Goal: Information Seeking & Learning: Learn about a topic

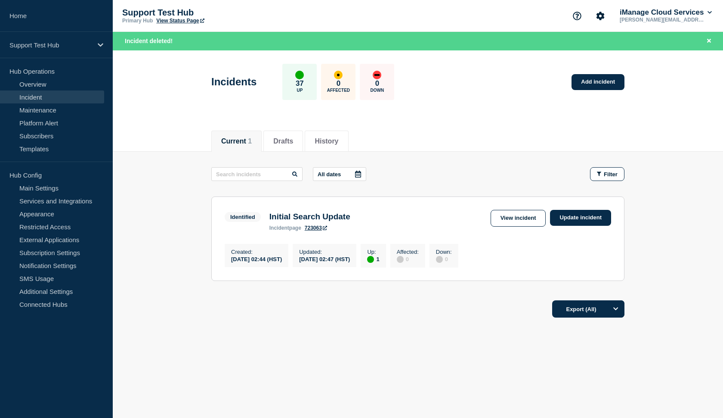
click at [61, 99] on link "Incident" at bounding box center [52, 96] width 104 height 13
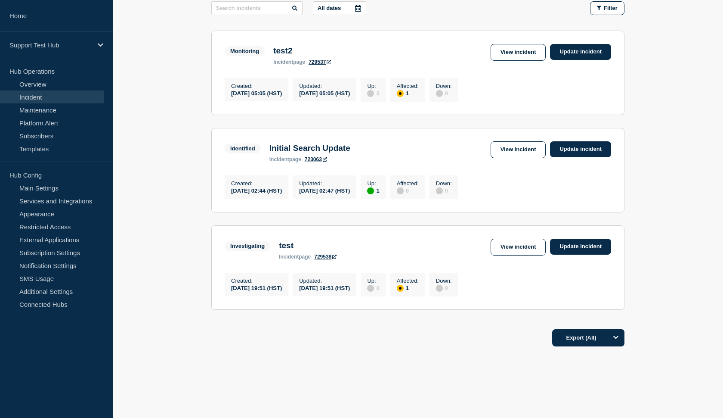
scroll to position [147, 0]
click at [410, 2] on div "All dates Filter" at bounding box center [417, 9] width 413 height 14
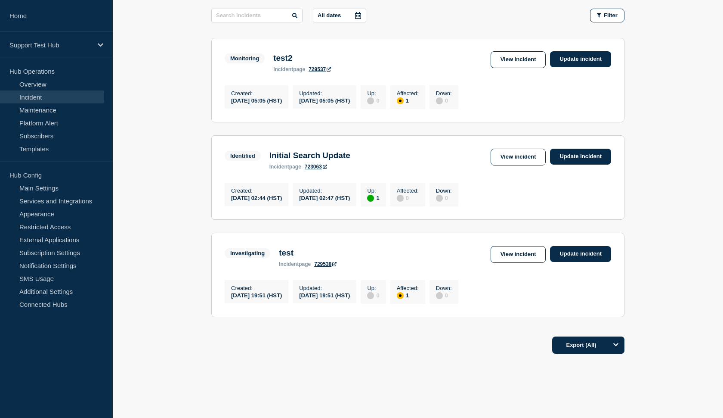
scroll to position [136, 0]
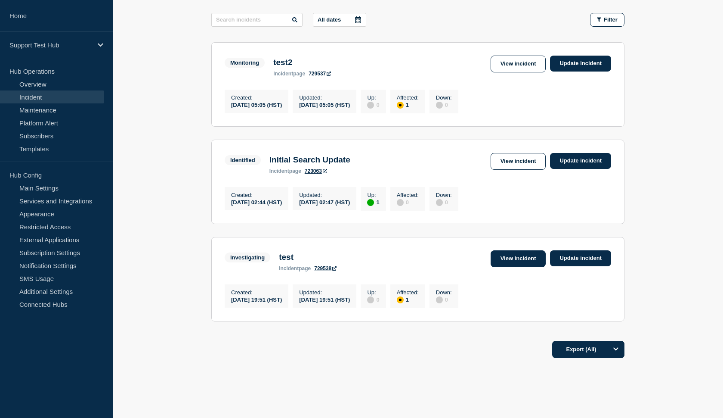
click at [500, 267] on link "View incident" at bounding box center [519, 258] width 56 height 17
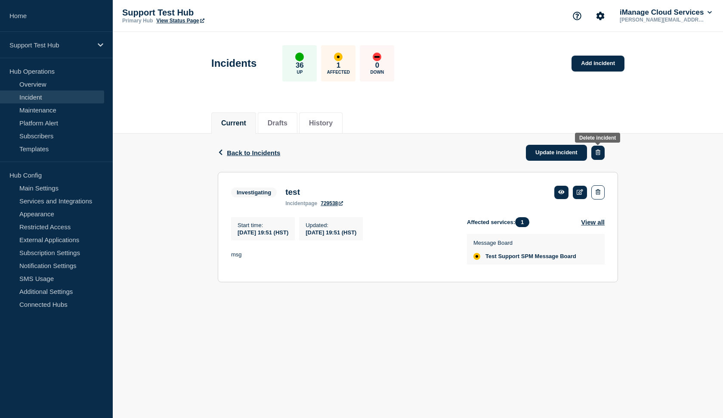
click at [600, 154] on icon "button" at bounding box center [598, 152] width 5 height 6
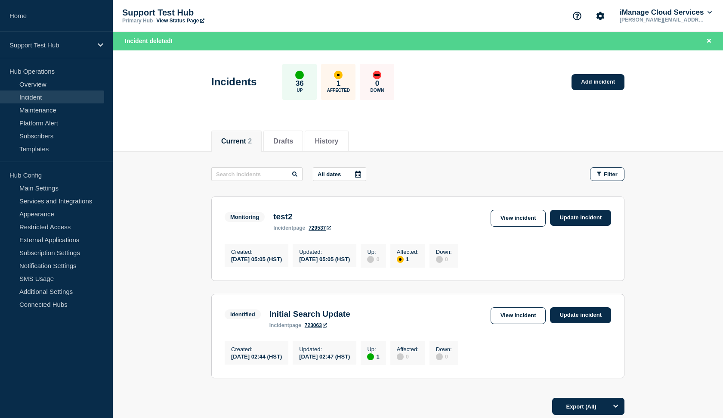
scroll to position [9, 0]
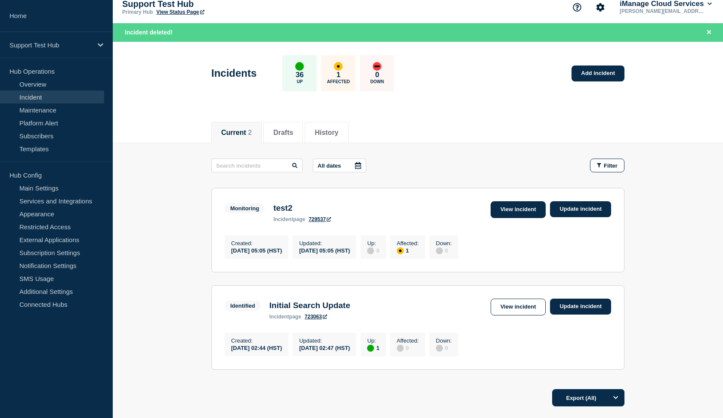
click at [524, 208] on link "View incident" at bounding box center [519, 209] width 56 height 17
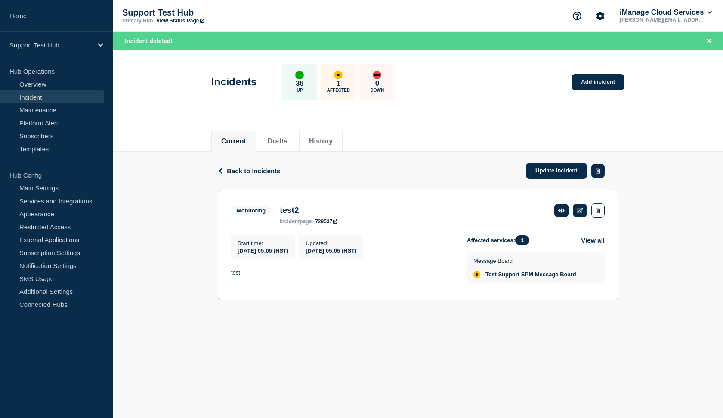
click at [598, 172] on icon "button" at bounding box center [598, 171] width 5 height 6
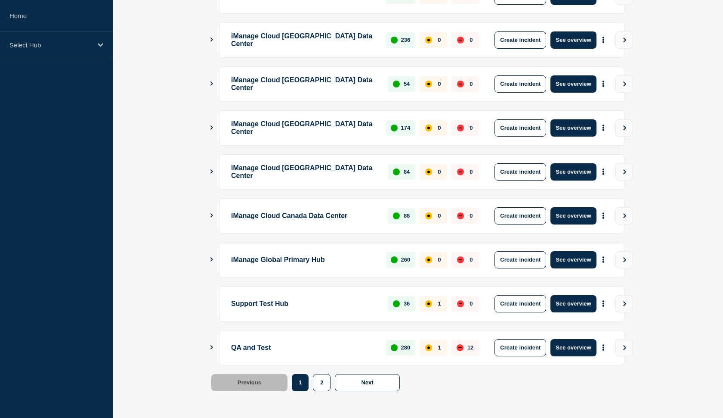
scroll to position [193, 0]
click at [561, 348] on button "See overview" at bounding box center [574, 347] width 46 height 17
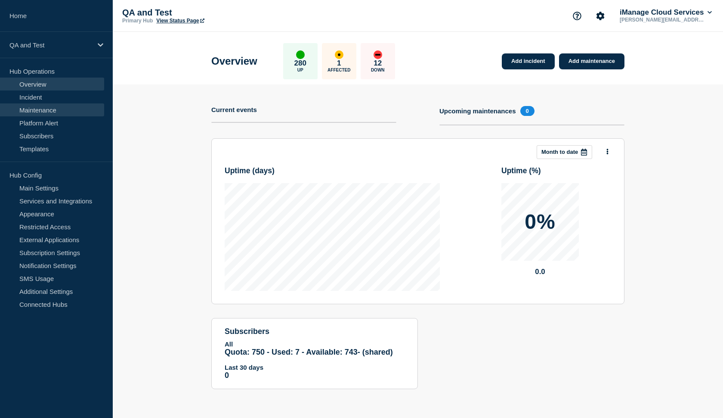
click at [58, 105] on link "Maintenance" at bounding box center [52, 109] width 104 height 13
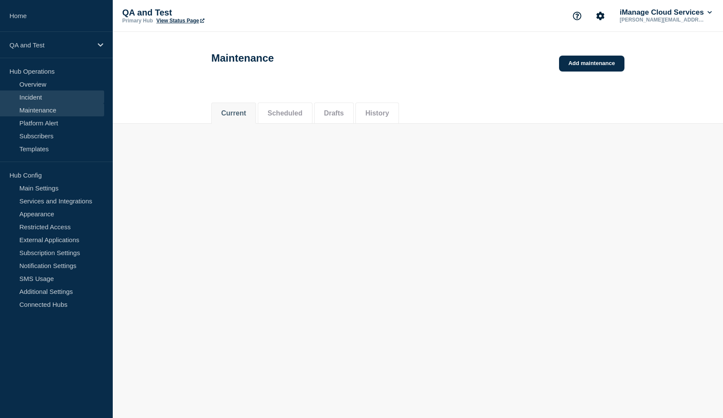
click at [53, 99] on link "Incident" at bounding box center [52, 96] width 104 height 13
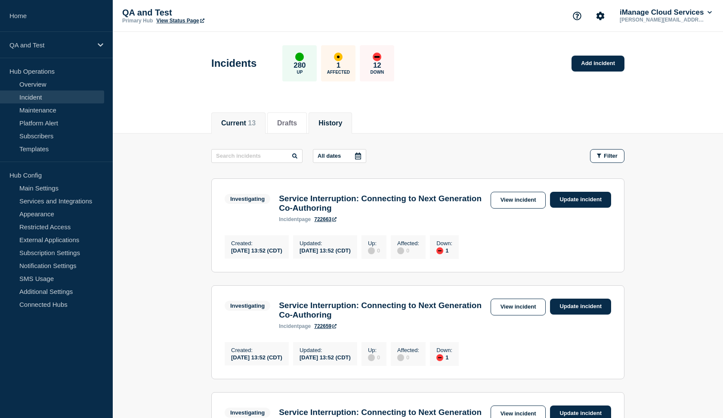
click at [316, 122] on li "History" at bounding box center [330, 122] width 43 height 21
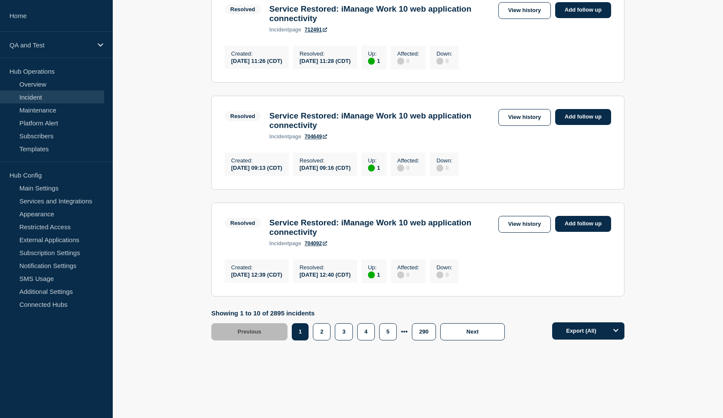
scroll to position [991, 0]
click at [321, 335] on button "2" at bounding box center [322, 331] width 18 height 17
click at [323, 326] on button "2" at bounding box center [322, 331] width 18 height 17
click at [323, 327] on div "Showing 11 to 20 of 2895 incidents Previous Page 1 Page 2 Page 3 Page 4 Page 5 …" at bounding box center [360, 324] width 298 height 31
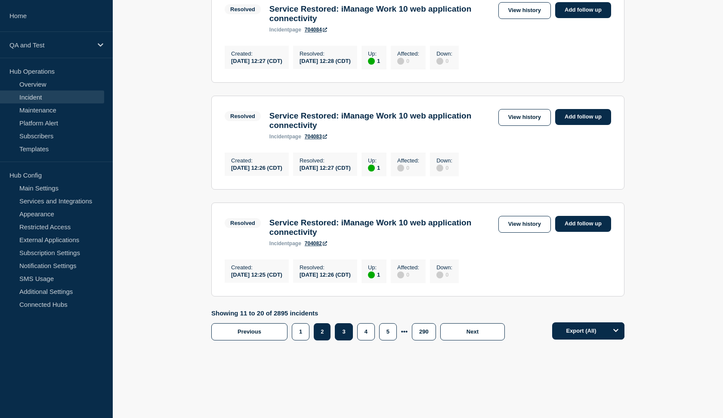
click at [344, 334] on button "3" at bounding box center [344, 331] width 18 height 17
click at [300, 333] on button "1" at bounding box center [301, 331] width 18 height 17
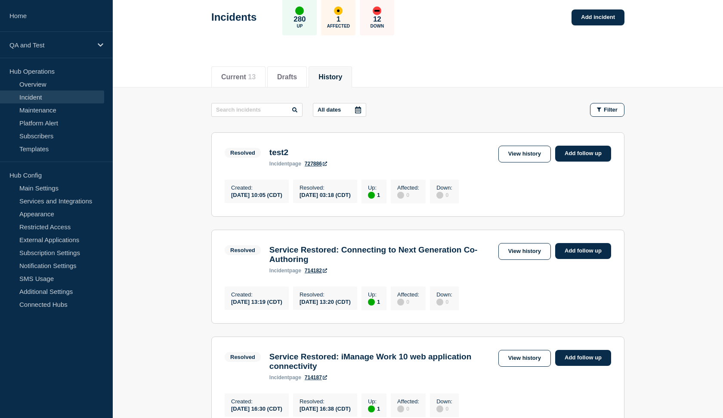
scroll to position [47, 0]
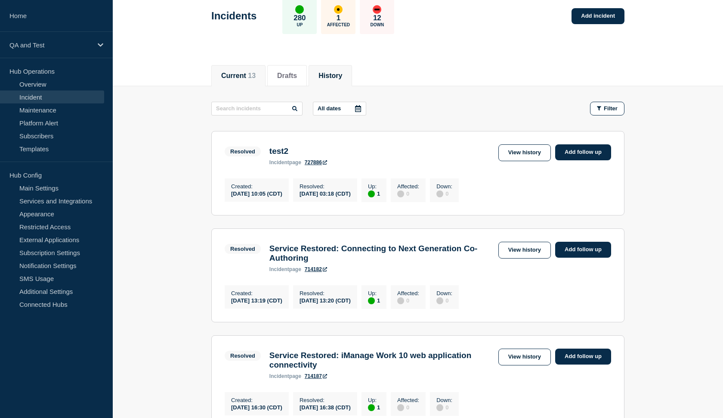
click at [231, 76] on button "Current 13" at bounding box center [238, 76] width 34 height 8
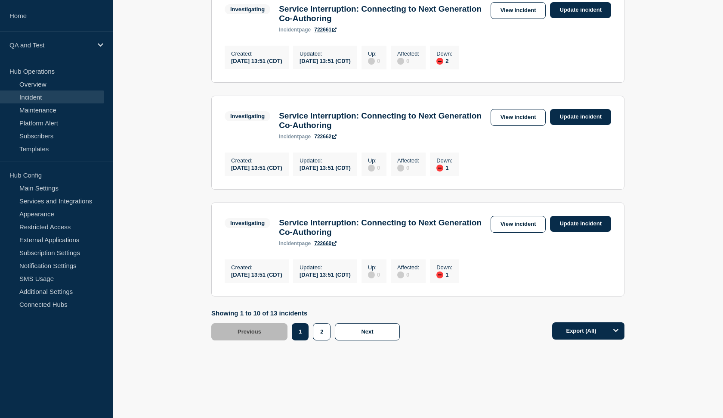
scroll to position [1003, 0]
click at [317, 329] on button "2" at bounding box center [322, 331] width 18 height 17
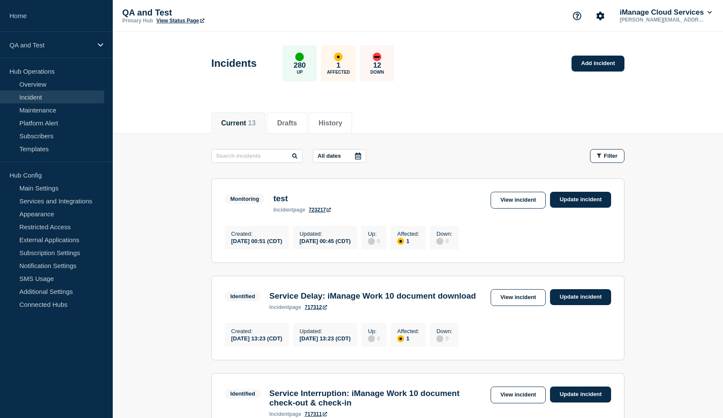
click at [313, 134] on main "All dates Filter Monitoring 1 Affected test Created 2025-09-22 00:51 (CDT) Upda…" at bounding box center [418, 306] width 610 height 346
click at [319, 126] on button "History" at bounding box center [331, 123] width 24 height 8
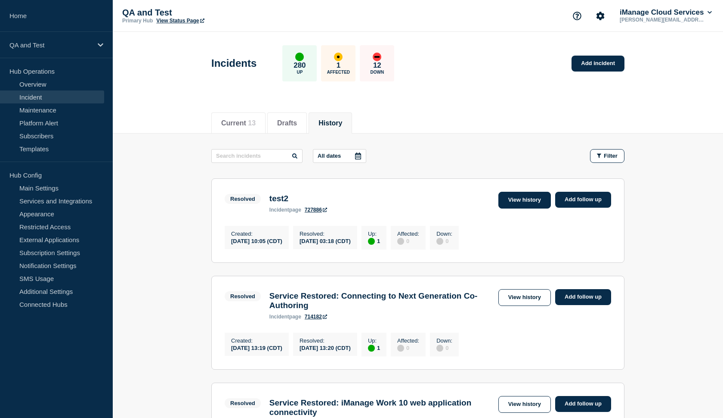
click at [519, 203] on link "View history" at bounding box center [525, 200] width 53 height 17
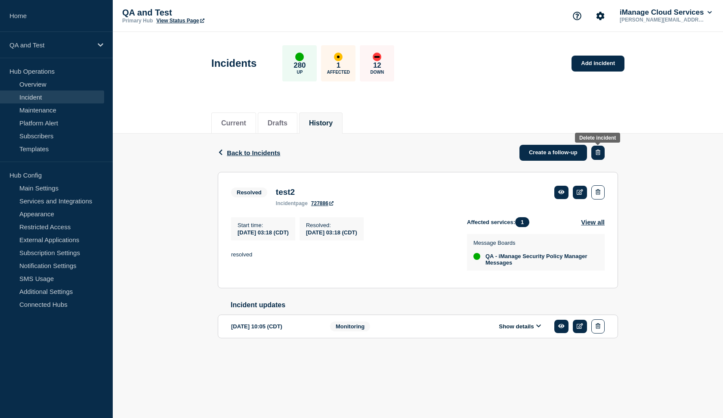
click at [597, 155] on icon "button" at bounding box center [598, 152] width 5 height 6
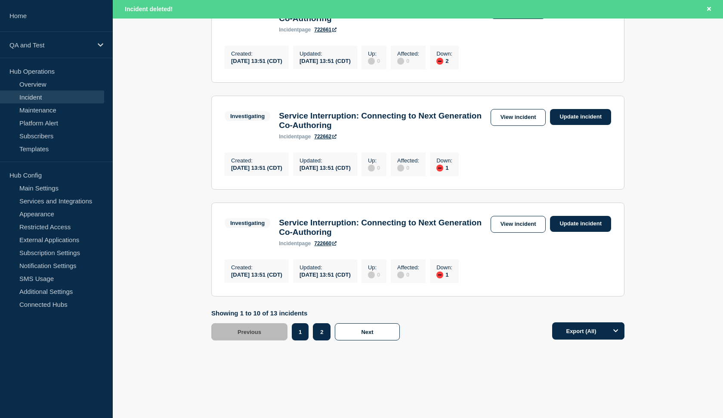
scroll to position [1021, 0]
click at [318, 327] on button "2" at bounding box center [322, 331] width 18 height 17
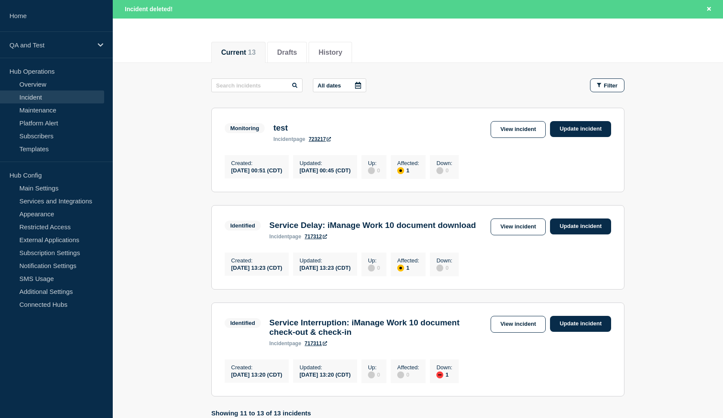
scroll to position [88, 0]
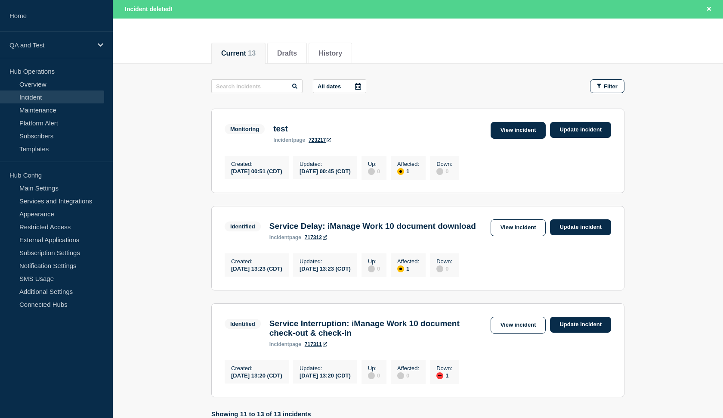
click at [508, 134] on link "View incident" at bounding box center [519, 130] width 56 height 17
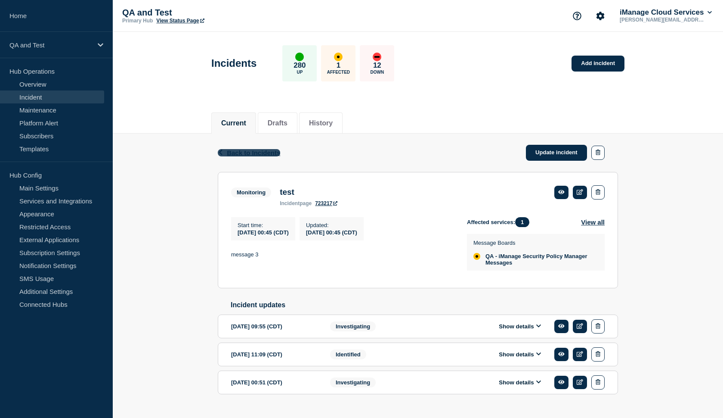
click at [269, 152] on span "Back to Incidents" at bounding box center [253, 152] width 53 height 7
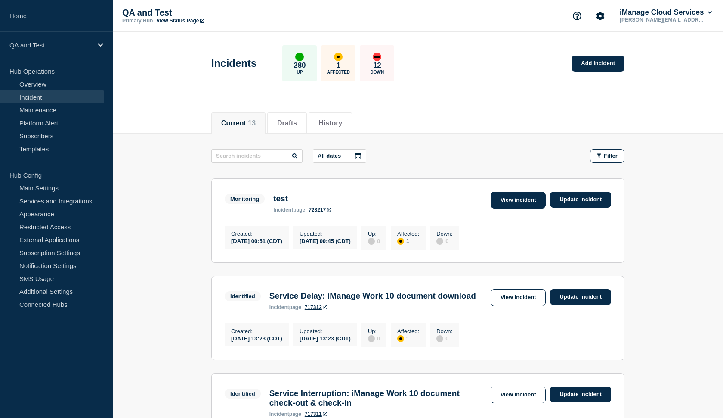
click at [506, 203] on link "View incident" at bounding box center [519, 200] width 56 height 17
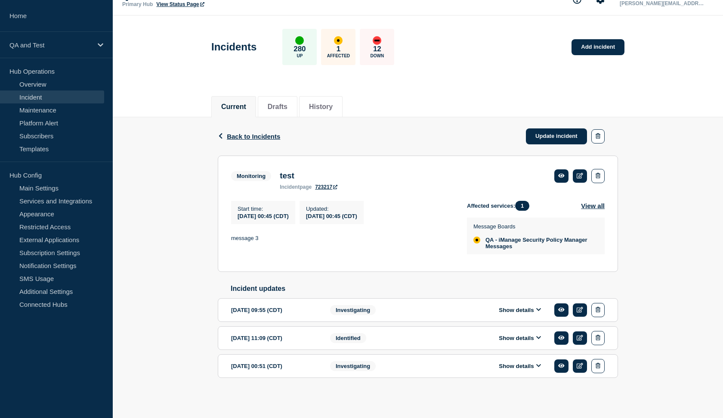
scroll to position [31, 0]
click at [529, 364] on button "Show details" at bounding box center [519, 365] width 47 height 7
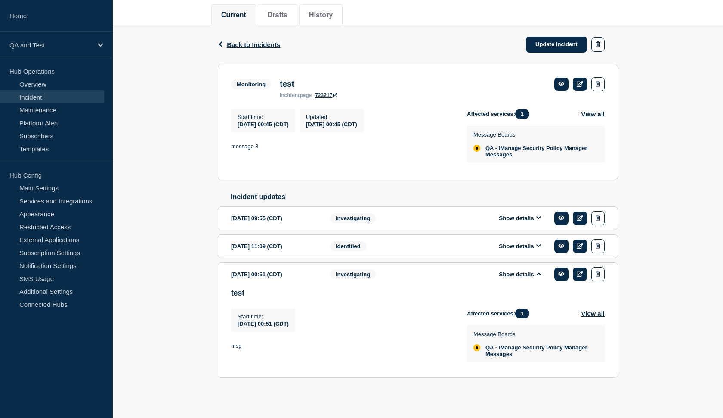
scroll to position [128, 0]
click at [517, 270] on button "Show details" at bounding box center [519, 273] width 47 height 7
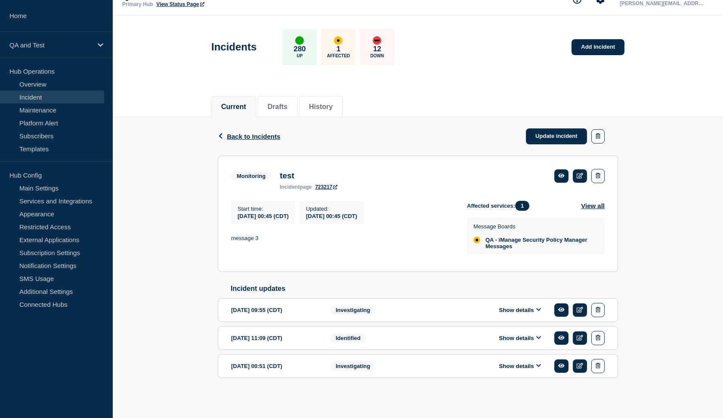
scroll to position [31, 0]
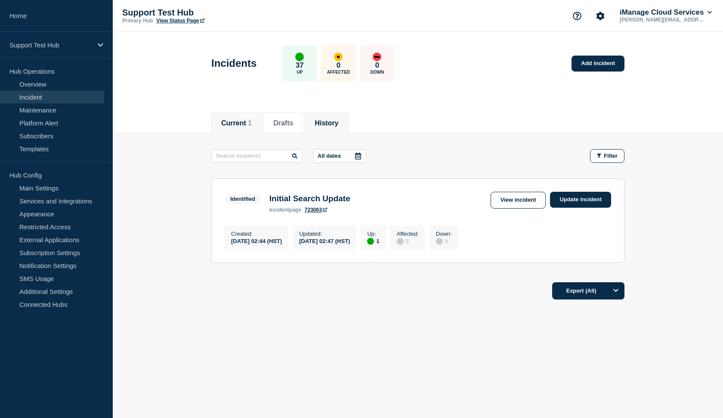
click at [325, 127] on button "History" at bounding box center [327, 123] width 24 height 8
click at [248, 125] on span "1" at bounding box center [250, 122] width 4 height 7
click at [247, 113] on li "Current 1" at bounding box center [236, 122] width 50 height 21
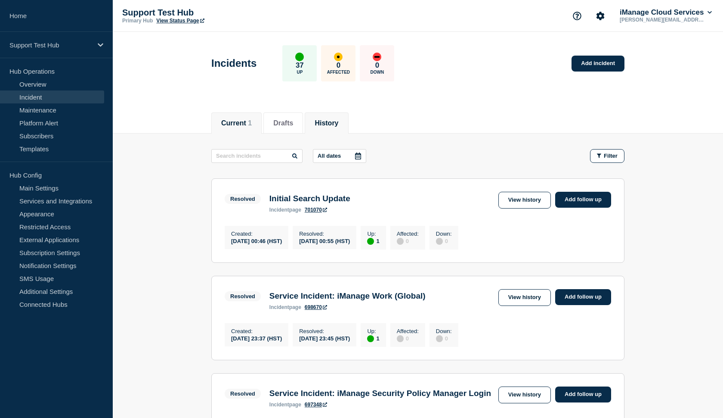
click at [236, 126] on button "Current 1" at bounding box center [236, 123] width 31 height 8
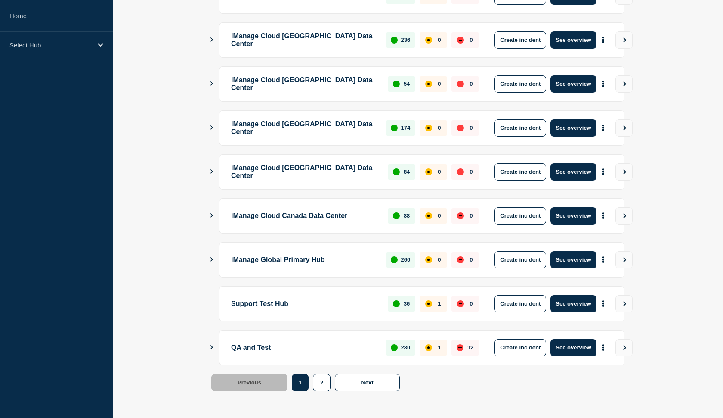
scroll to position [193, 0]
click at [578, 298] on button "See overview" at bounding box center [574, 303] width 46 height 17
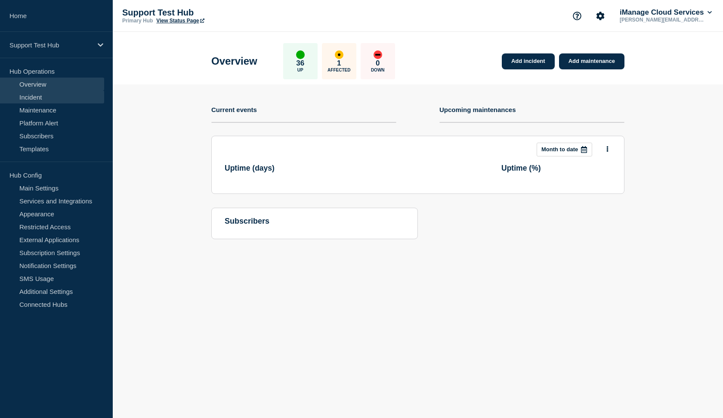
click at [40, 102] on link "Incident" at bounding box center [52, 96] width 104 height 13
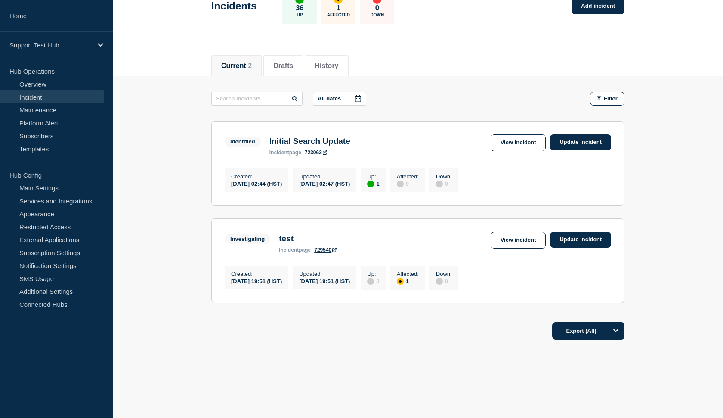
scroll to position [67, 0]
click at [576, 238] on link "Update incident" at bounding box center [580, 240] width 61 height 16
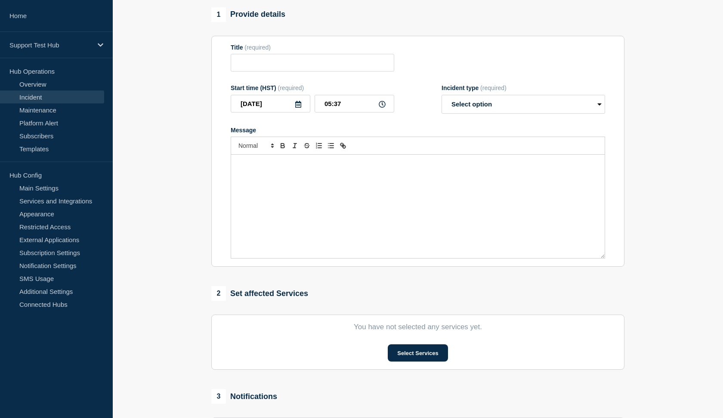
type input "test"
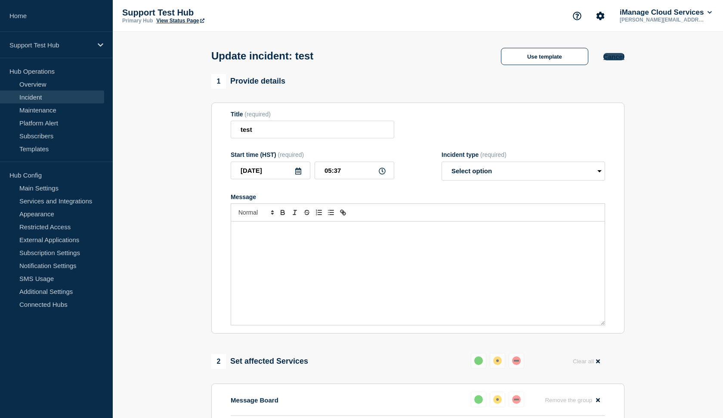
click at [610, 55] on button "Cancel" at bounding box center [614, 56] width 21 height 7
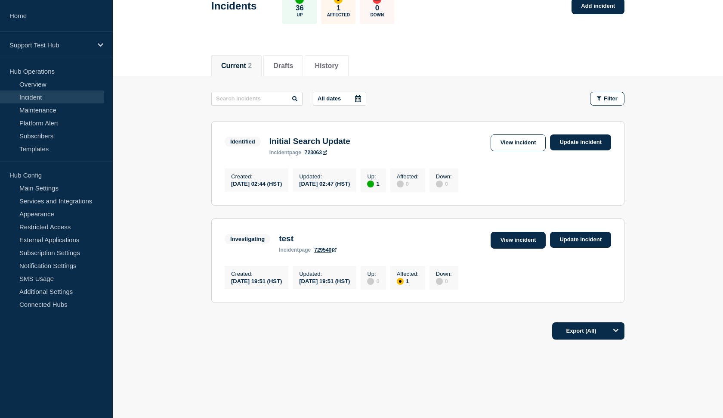
scroll to position [67, 0]
click at [508, 232] on link "View incident" at bounding box center [519, 240] width 56 height 17
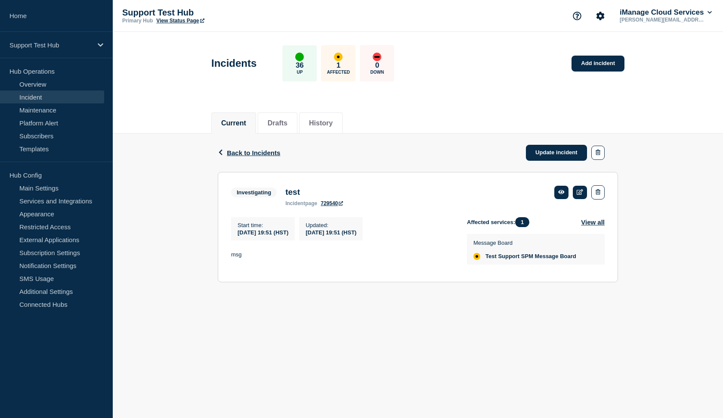
click at [597, 161] on div "Back Back to Incidents Update incident" at bounding box center [418, 152] width 400 height 38
click at [599, 140] on div "Back Back to Incidents Update incident" at bounding box center [418, 152] width 400 height 38
click at [598, 147] on button "button" at bounding box center [597, 153] width 13 height 14
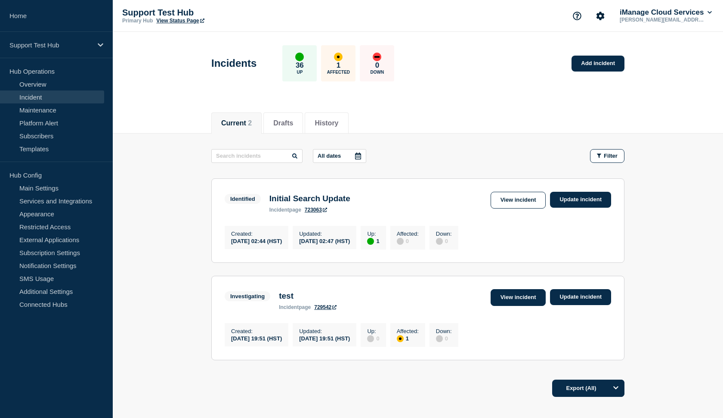
click at [513, 302] on link "View incident" at bounding box center [519, 297] width 56 height 17
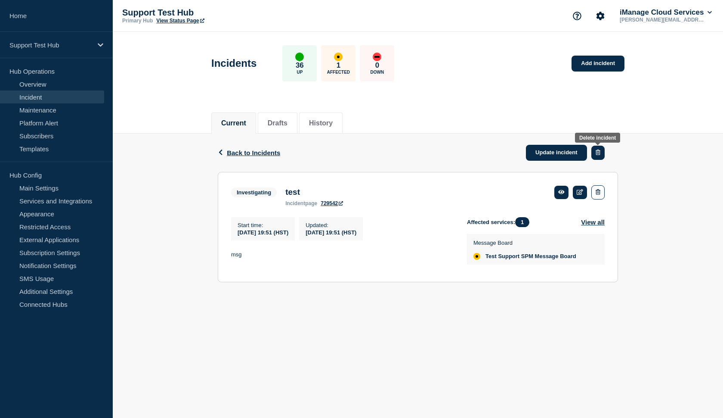
click at [601, 151] on button "button" at bounding box center [597, 153] width 13 height 14
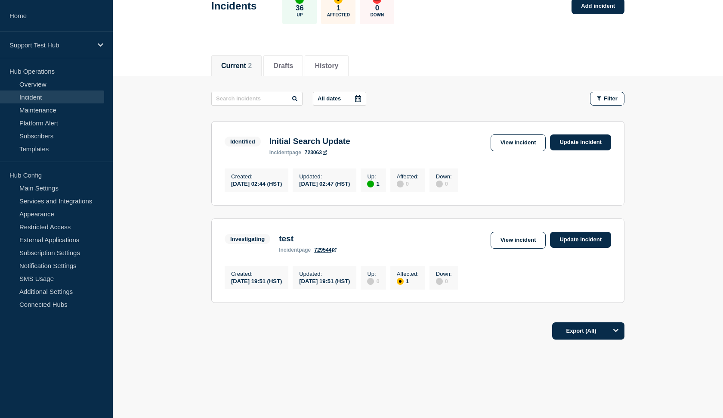
scroll to position [65, 0]
click at [516, 240] on link "View incident" at bounding box center [519, 240] width 56 height 17
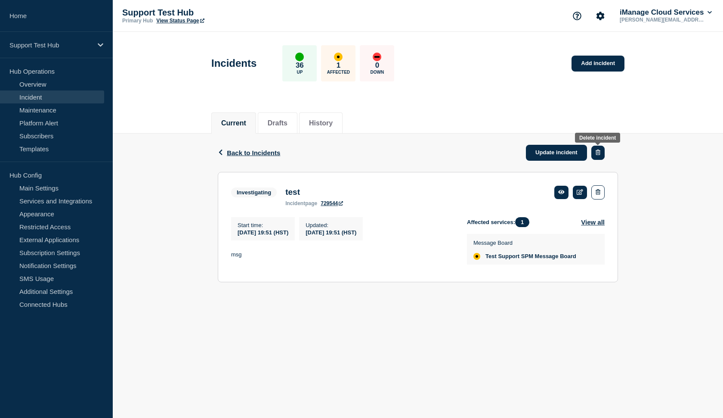
click at [596, 158] on button "button" at bounding box center [597, 153] width 13 height 14
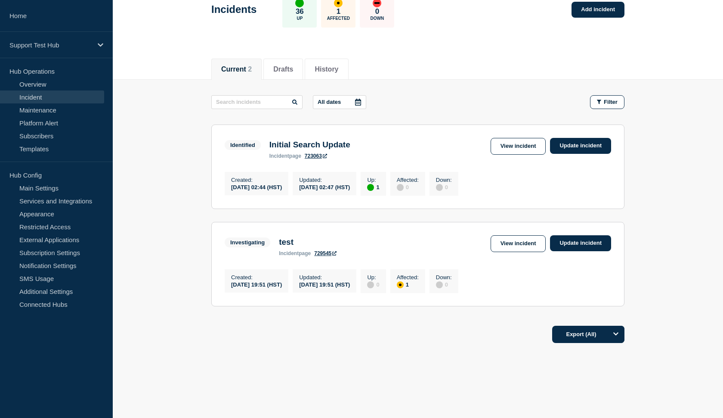
scroll to position [54, 0]
click at [533, 251] on link "View incident" at bounding box center [519, 243] width 56 height 17
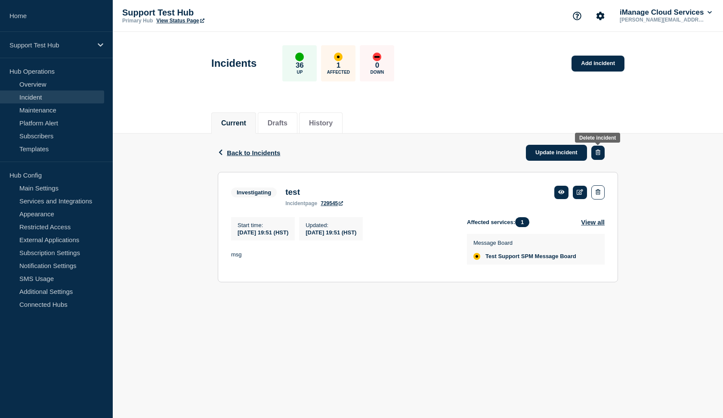
click at [599, 154] on icon "button" at bounding box center [598, 152] width 5 height 6
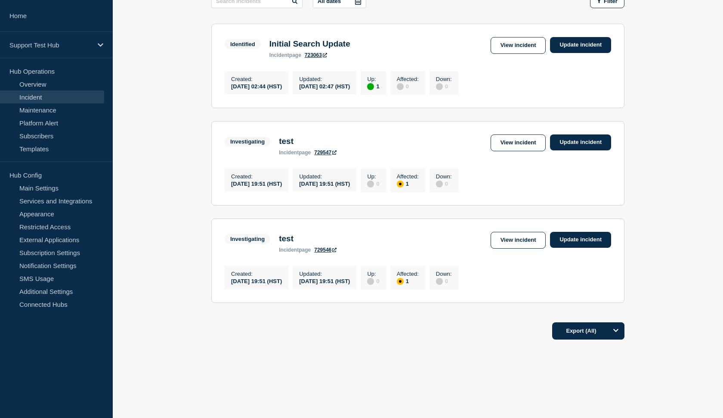
scroll to position [169, 0]
click at [520, 235] on link "View incident" at bounding box center [519, 240] width 56 height 17
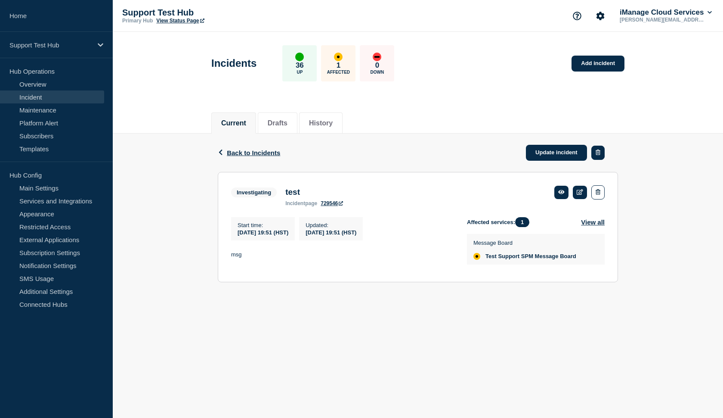
click at [597, 158] on button "button" at bounding box center [597, 153] width 13 height 14
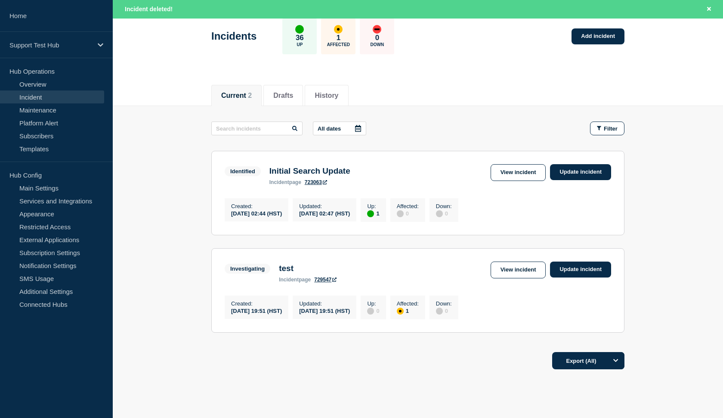
scroll to position [50, 0]
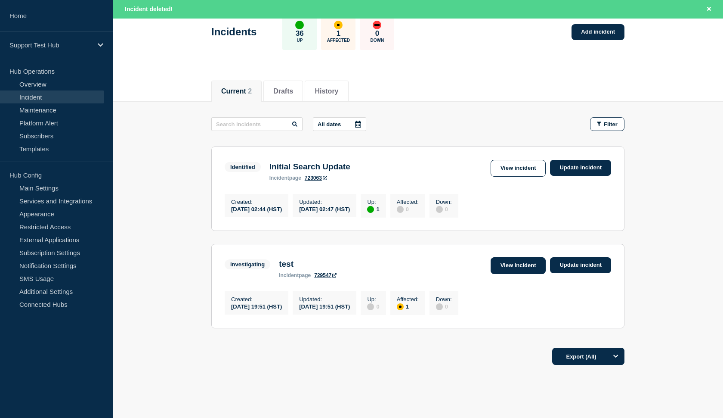
click at [502, 274] on link "View incident" at bounding box center [519, 265] width 56 height 17
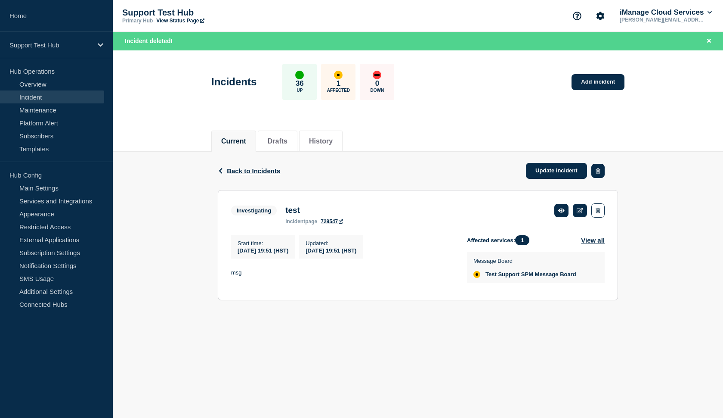
click at [591, 171] on button "button" at bounding box center [597, 171] width 13 height 14
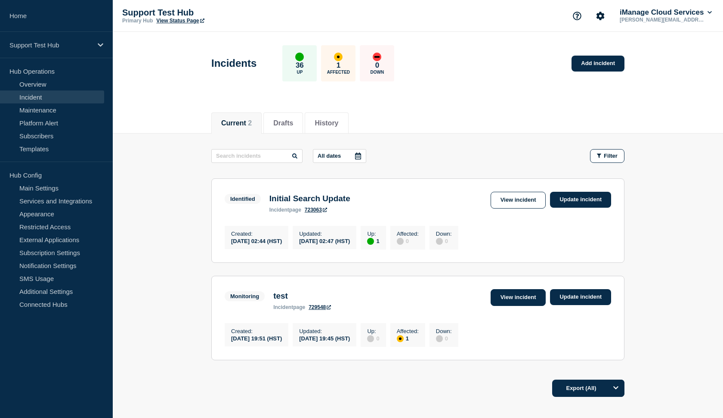
click at [506, 306] on link "View incident" at bounding box center [519, 297] width 56 height 17
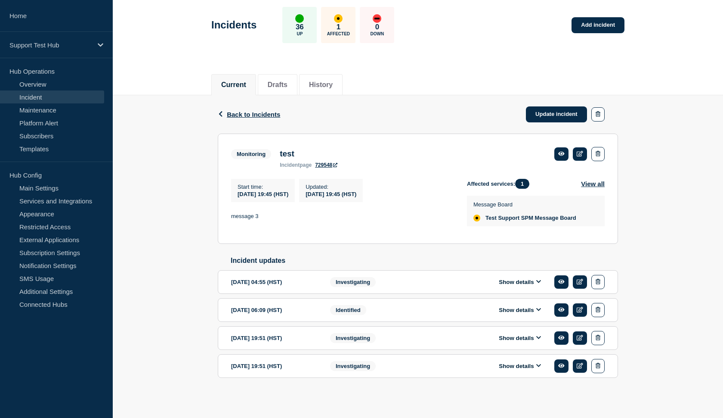
scroll to position [43, 0]
click at [598, 111] on icon "button" at bounding box center [598, 114] width 5 height 6
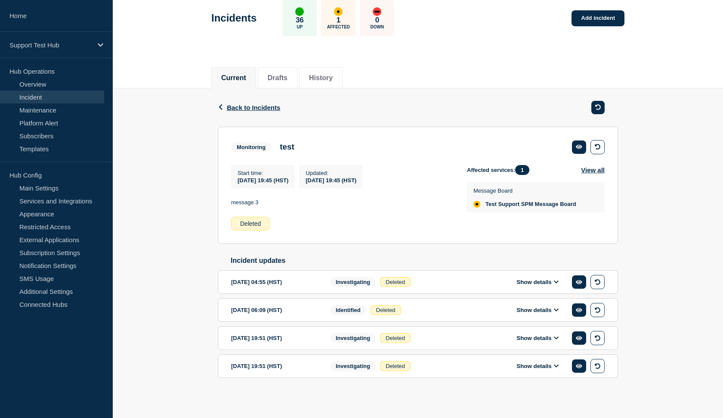
scroll to position [59, 0]
click at [245, 104] on span "Back to Incidents" at bounding box center [253, 107] width 53 height 7
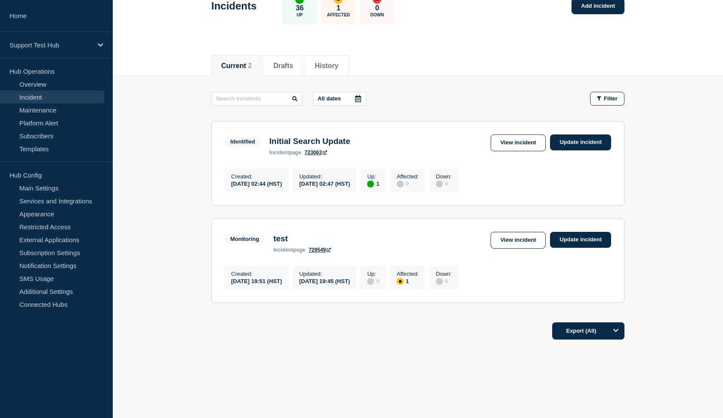
scroll to position [67, 0]
click at [519, 232] on link "View incident" at bounding box center [519, 240] width 56 height 17
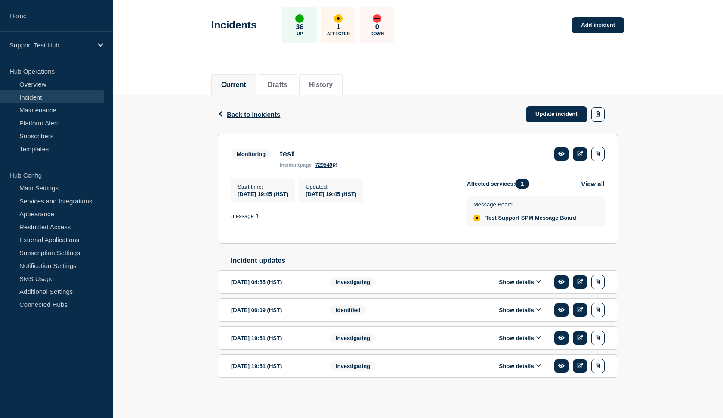
scroll to position [53, 0]
click at [531, 362] on button "Show details" at bounding box center [519, 365] width 47 height 7
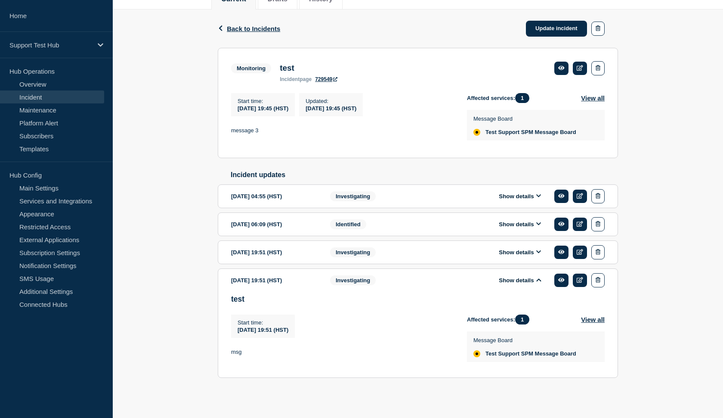
scroll to position [143, 0]
click at [517, 276] on button "Show details" at bounding box center [519, 279] width 47 height 7
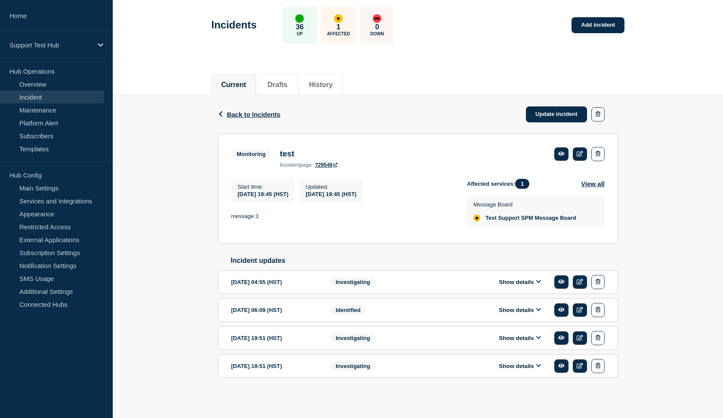
scroll to position [53, 0]
